Goal: Register for event/course

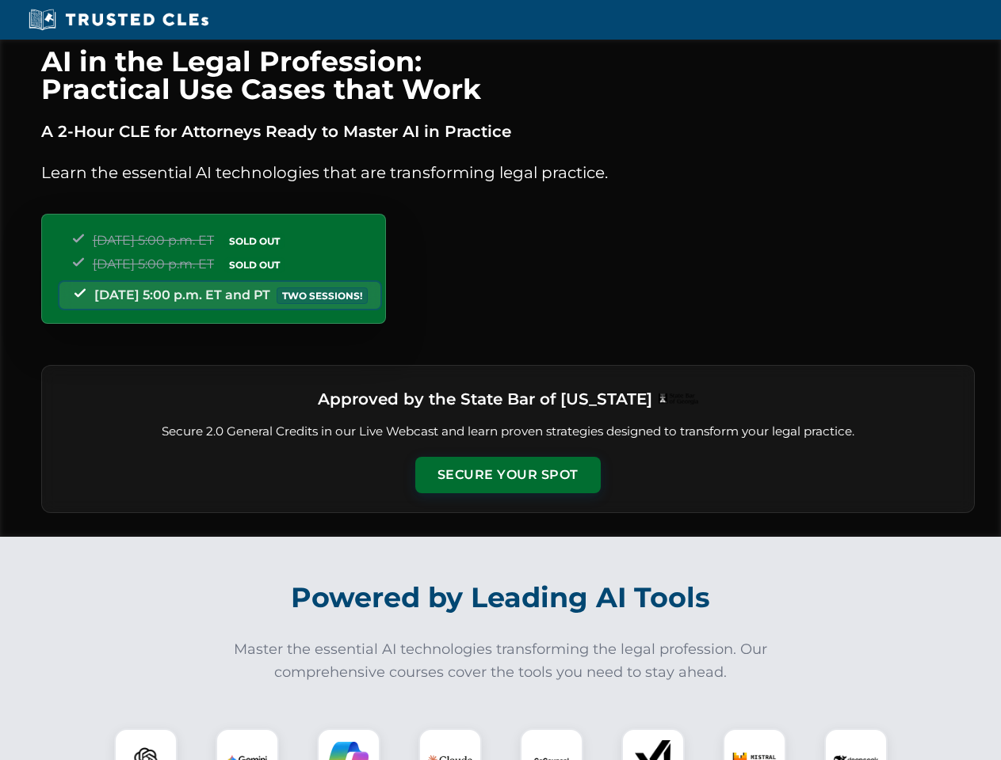
click at [507, 475] on button "Secure Your Spot" at bounding box center [507, 475] width 185 height 36
click at [146, 745] on img at bounding box center [146, 761] width 46 height 46
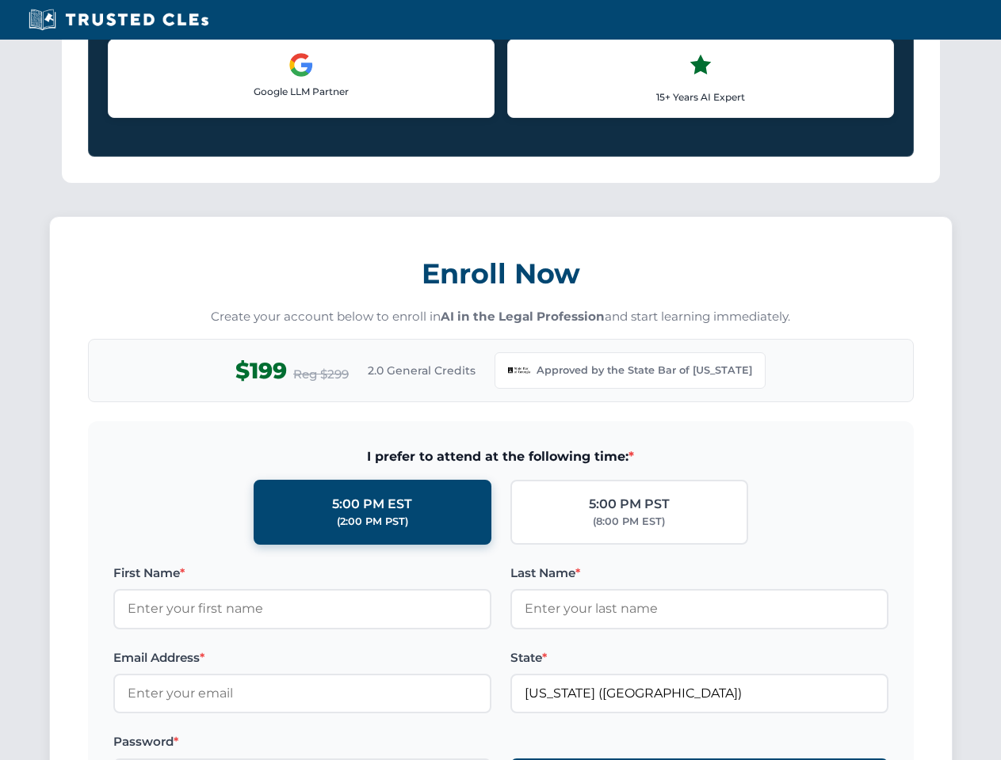
scroll to position [1544, 0]
